Goal: Navigation & Orientation: Find specific page/section

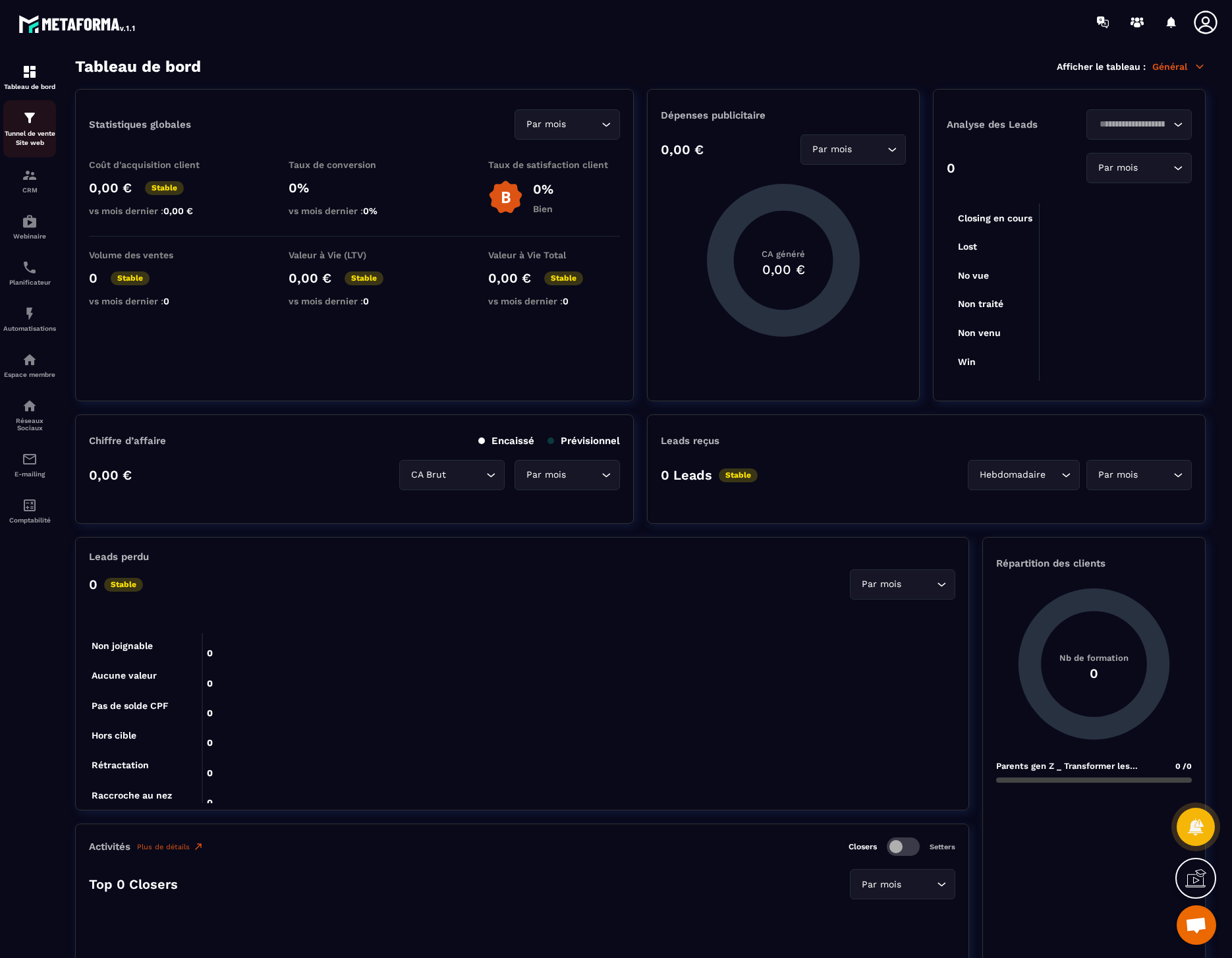
click at [35, 138] on p "Tunnel de vente Site web" at bounding box center [30, 138] width 53 height 19
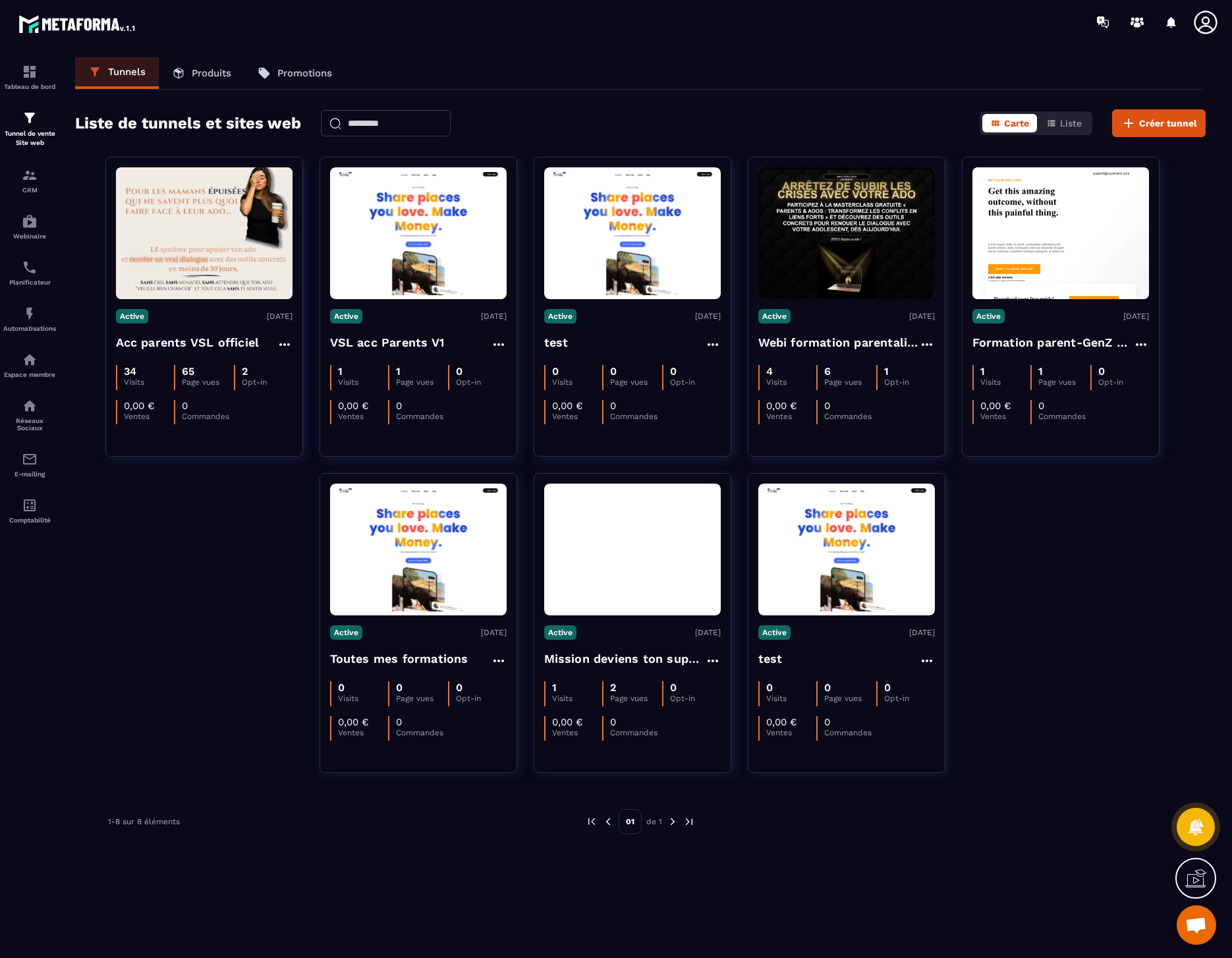
click at [1209, 24] on icon at bounding box center [1206, 22] width 26 height 26
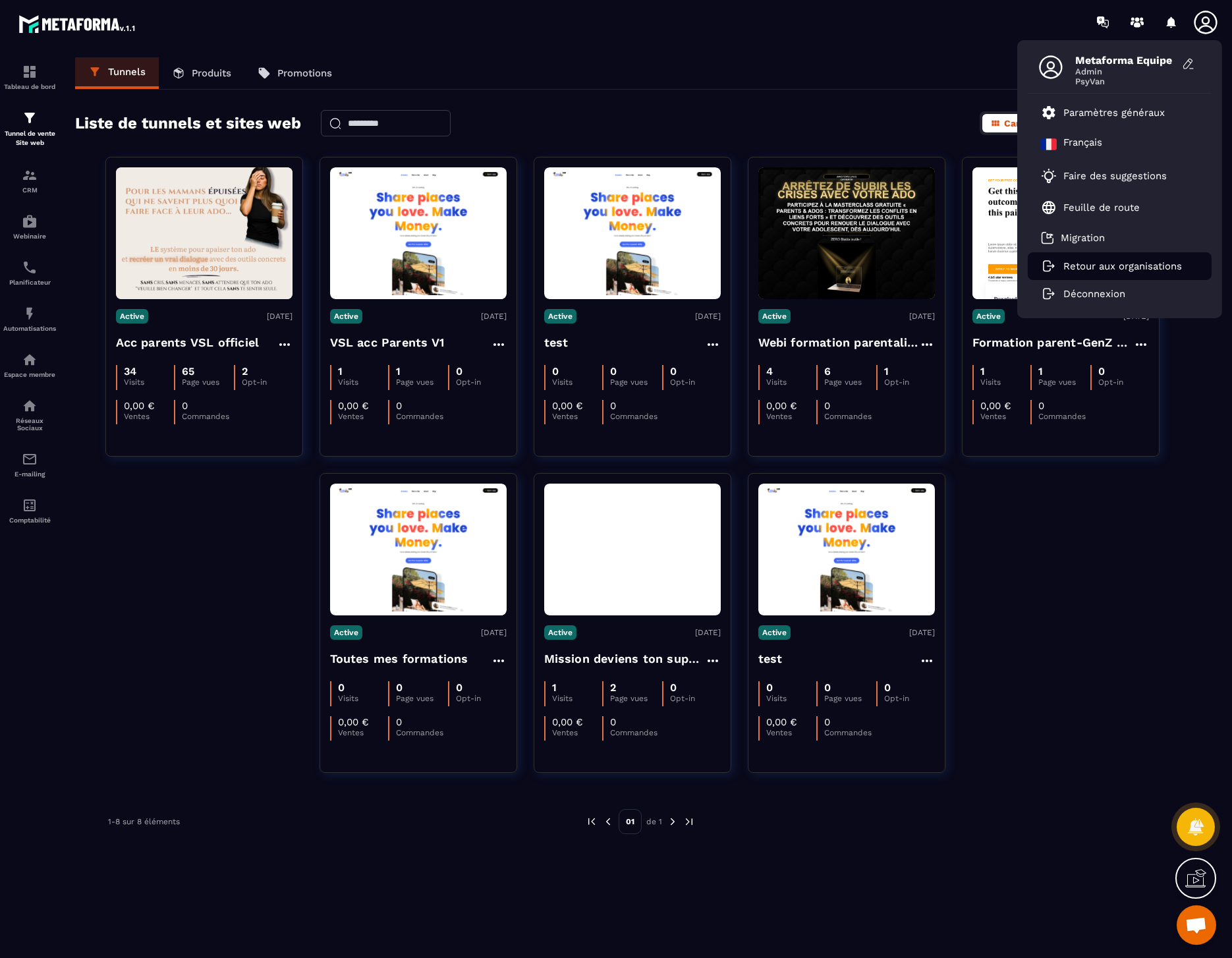
click at [1128, 262] on p "Retour aux organisations" at bounding box center [1122, 266] width 118 height 12
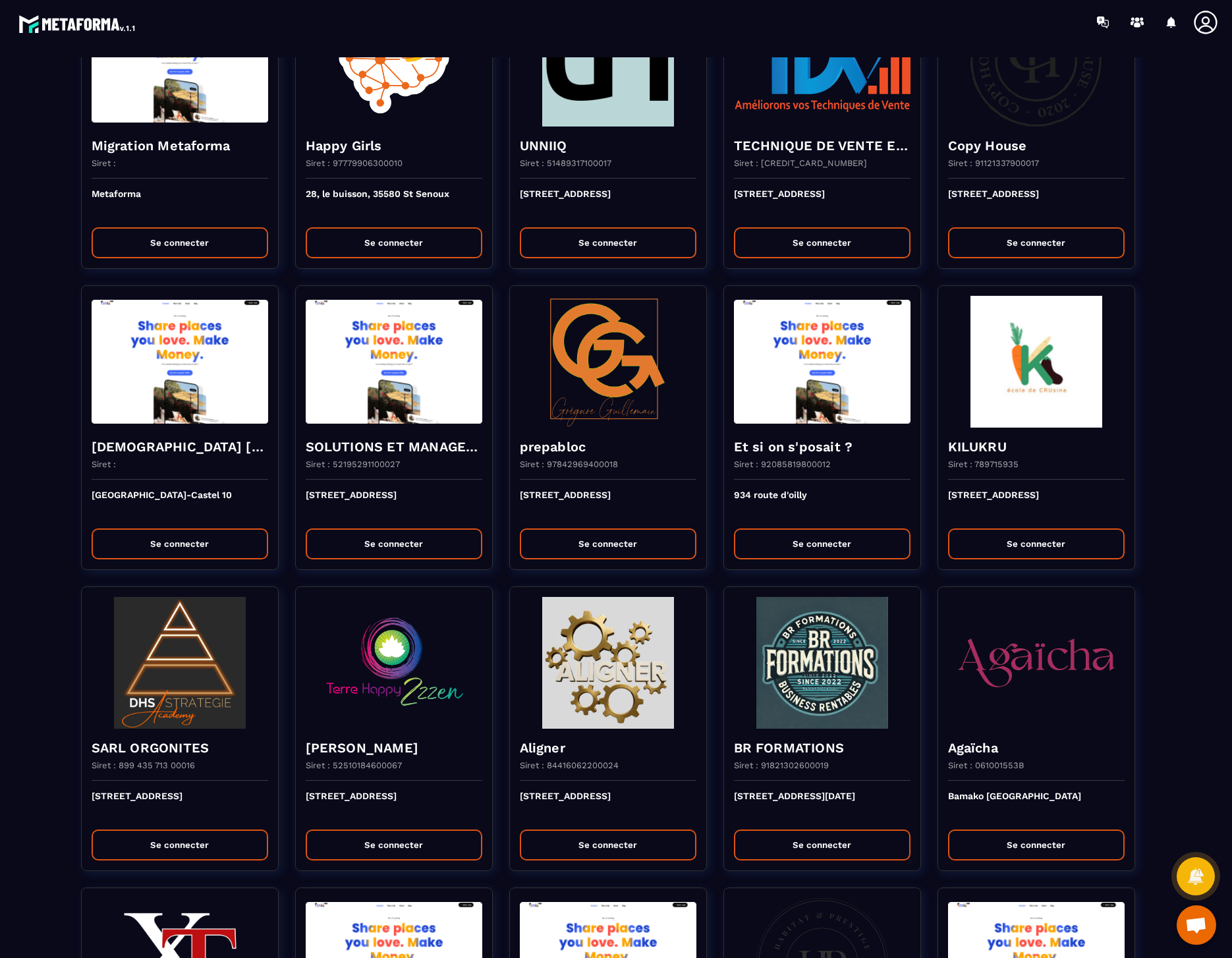
scroll to position [54, 0]
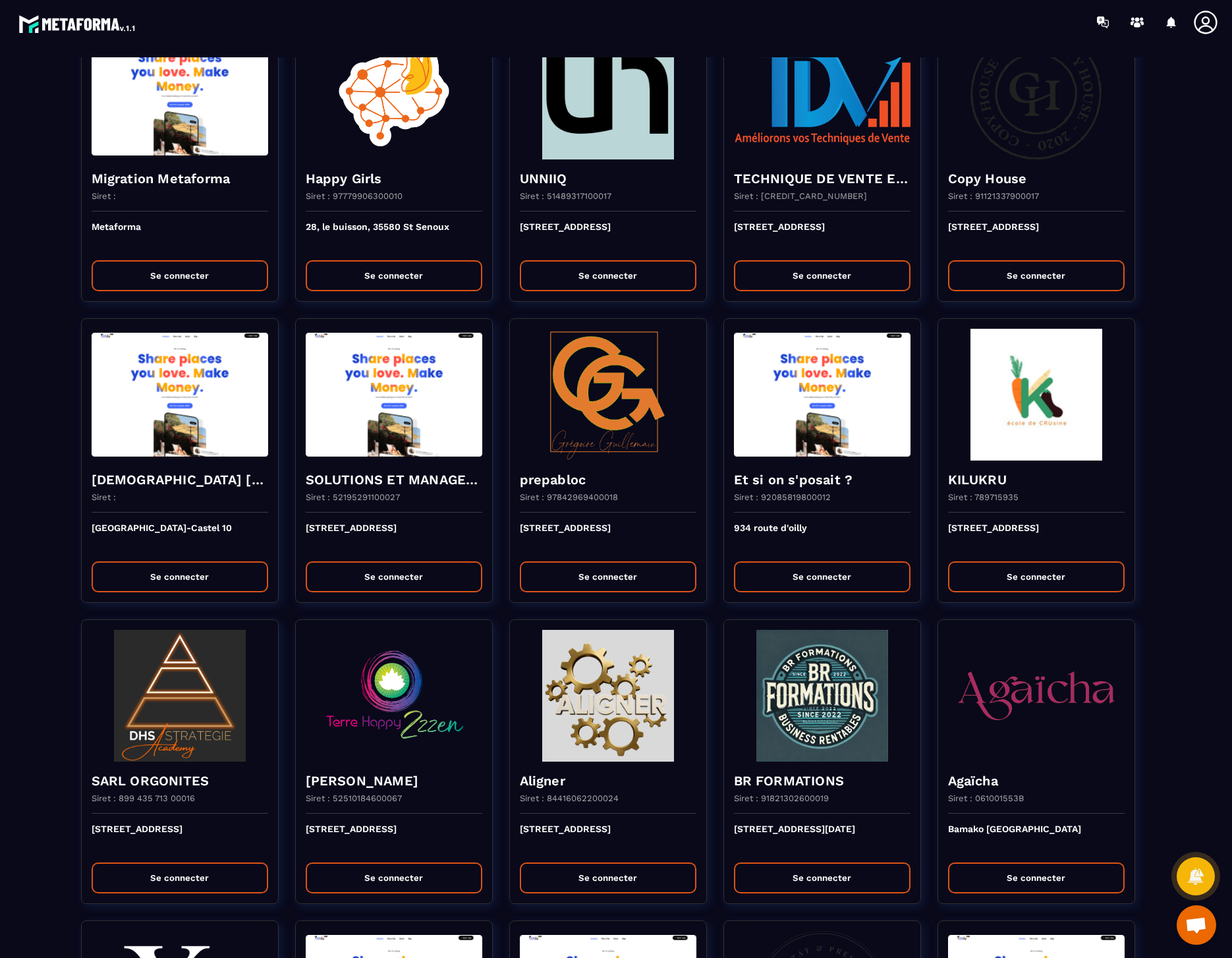
click at [1207, 29] on icon at bounding box center [1206, 22] width 26 height 26
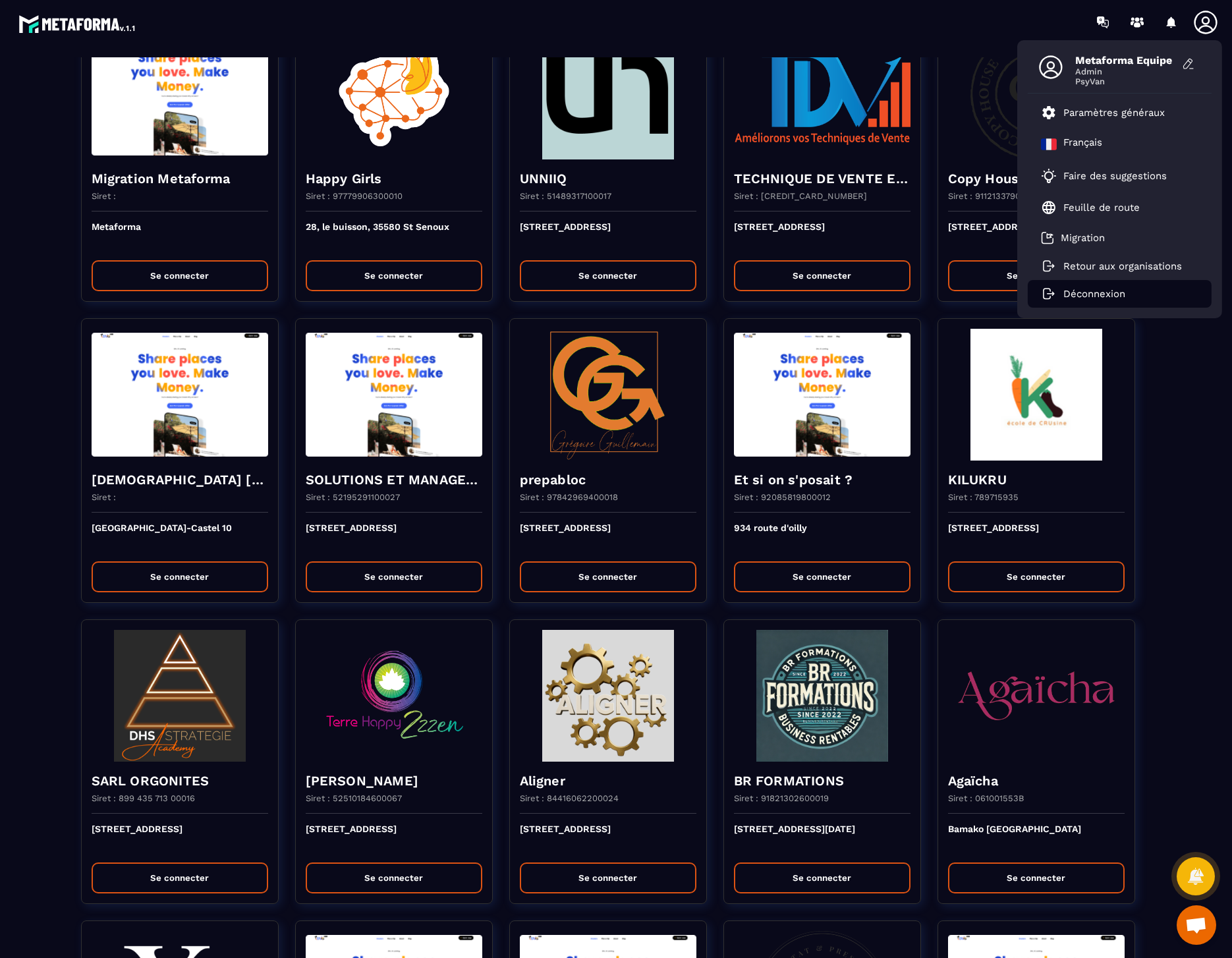
click at [1088, 294] on p "Déconnexion" at bounding box center [1094, 294] width 62 height 12
